Goal: Learn about a topic

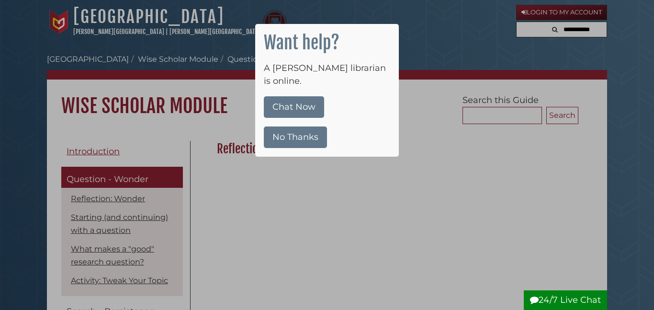
click at [289, 126] on button "No Thanks" at bounding box center [295, 137] width 63 height 22
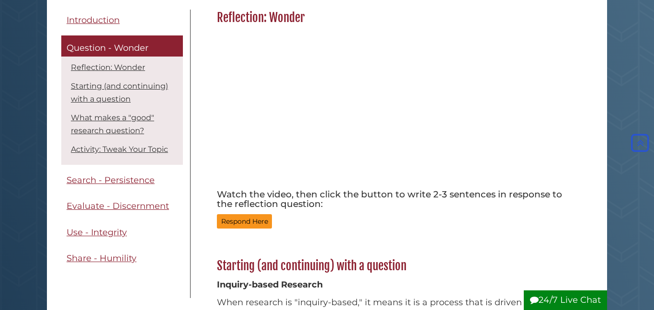
scroll to position [115, 0]
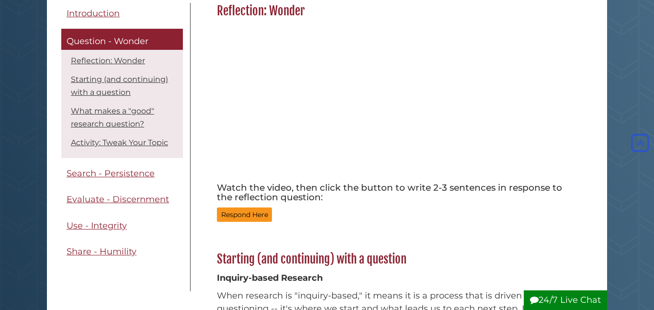
scroll to position [136, 0]
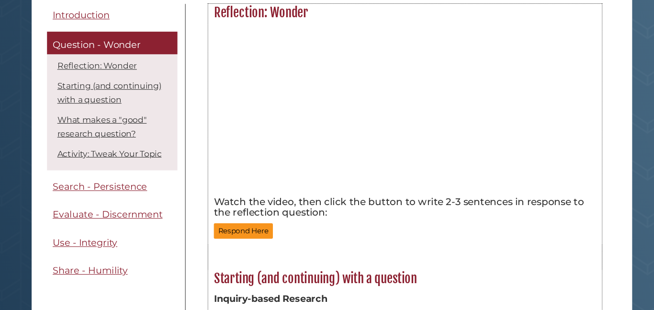
click at [243, 223] on div "Watch the video, then click the button to write 2-3 sentences in response to th…" at bounding box center [395, 124] width 366 height 208
click at [241, 220] on button "Respond Here" at bounding box center [244, 216] width 55 height 15
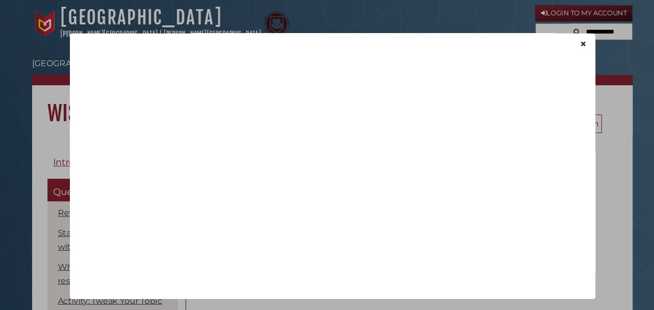
scroll to position [0, 0]
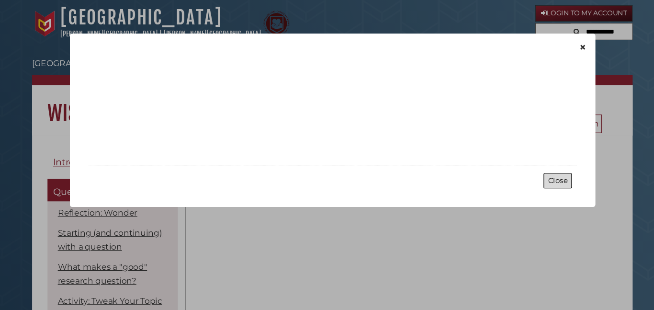
click at [534, 169] on button "Close" at bounding box center [537, 168] width 26 height 15
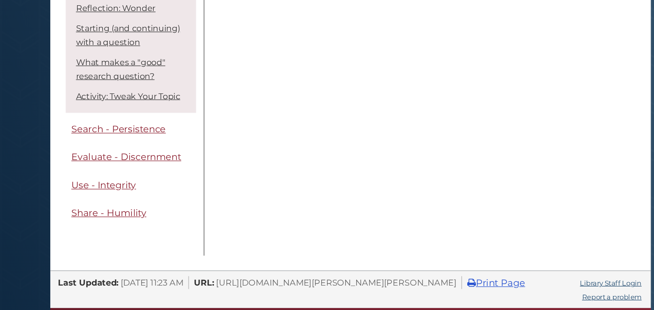
scroll to position [1288, 0]
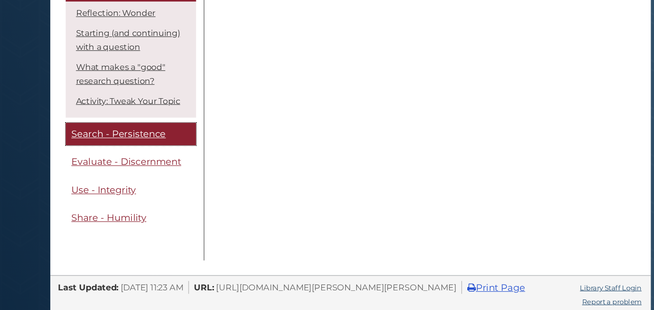
click at [121, 125] on span "Search - Persistence" at bounding box center [111, 124] width 88 height 11
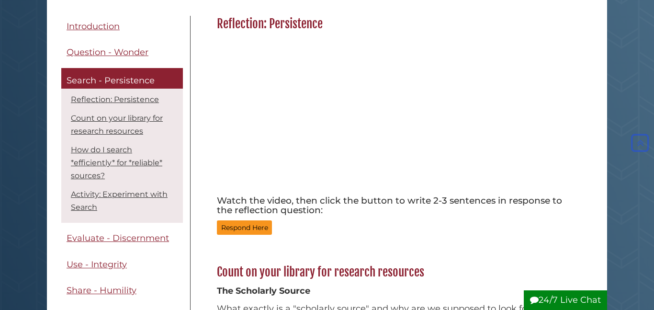
scroll to position [126, 0]
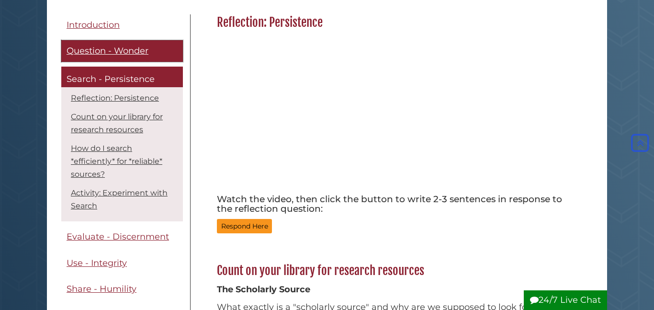
click at [148, 57] on link "Question - Wonder" at bounding box center [122, 51] width 122 height 22
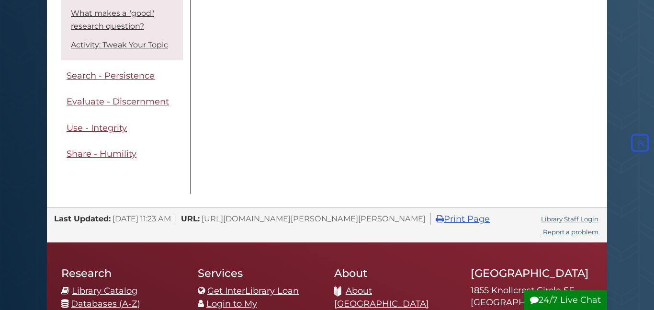
scroll to position [1486, 0]
